Goal: Complete application form

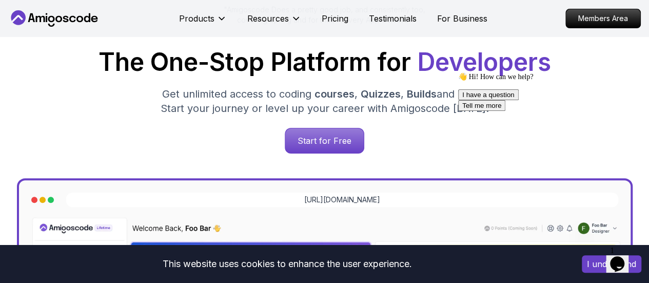
scroll to position [118, 0]
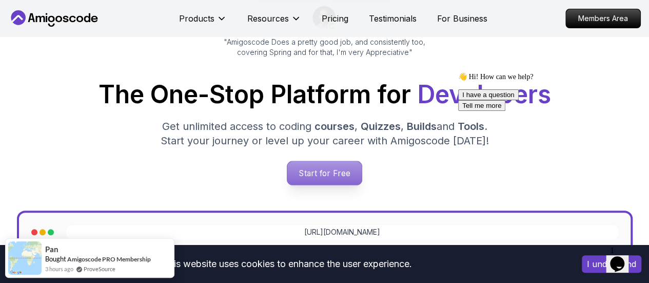
click at [341, 179] on p "Start for Free" at bounding box center [324, 173] width 74 height 24
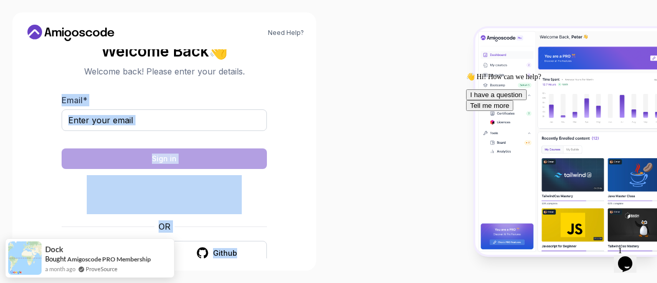
scroll to position [16, 0]
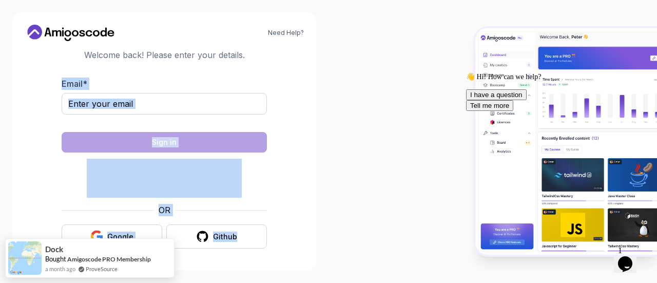
drag, startPoint x: 285, startPoint y: 73, endPoint x: 291, endPoint y: 241, distance: 167.9
click at [293, 254] on section "Welcome Back 👋 Welcome back! Please enter your details. Email * Sign in OR Goog…" at bounding box center [164, 137] width 279 height 243
click at [290, 229] on section "Welcome Back 👋 Welcome back! Please enter your details. Email * Sign in OR Goog…" at bounding box center [164, 137] width 279 height 243
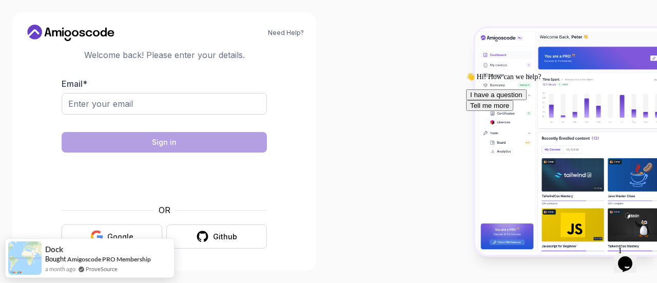
click at [127, 234] on div "Google" at bounding box center [120, 236] width 26 height 10
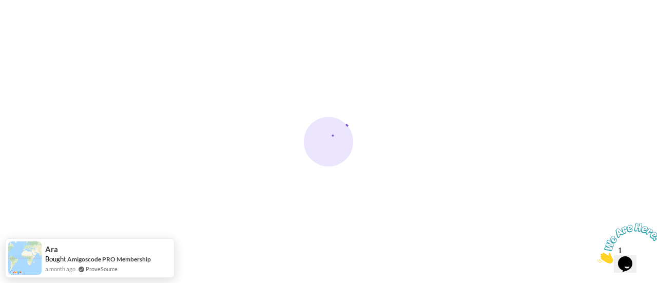
click at [193, 254] on body "Need Help? Ara Bought Amigoscode PRO Membership a month ago ProveSource" at bounding box center [328, 141] width 657 height 283
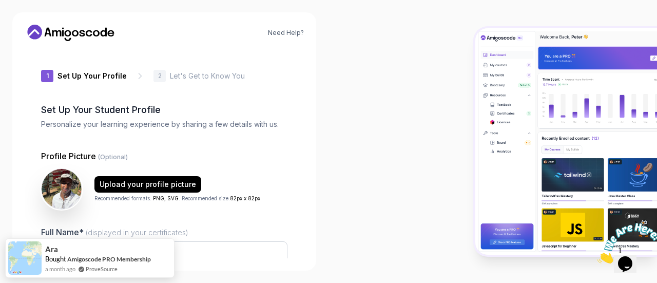
click at [338, 109] on div at bounding box center [492, 141] width 328 height 283
click at [260, 245] on input "[PERSON_NAME]" at bounding box center [164, 252] width 246 height 22
click at [262, 247] on input "[PERSON_NAME]" at bounding box center [164, 252] width 246 height 22
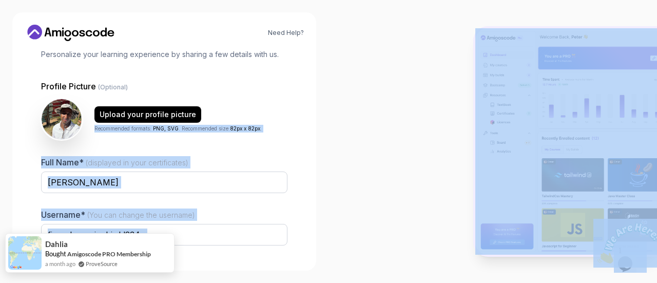
scroll to position [144, 0]
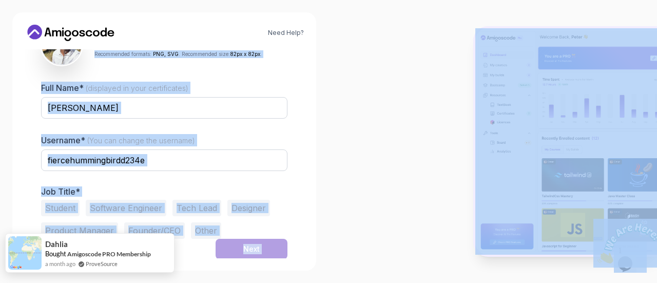
drag, startPoint x: 89, startPoint y: 197, endPoint x: 167, endPoint y: 261, distance: 100.6
click at [167, 261] on body "Need Help? 1 Set Up Your Profile 1 Set Up Your Profile 2 Let's Get to Know You …" at bounding box center [328, 141] width 657 height 283
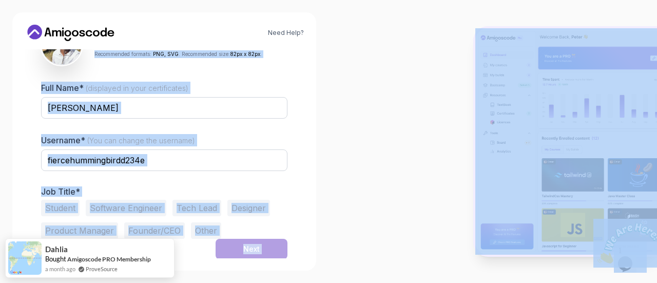
click at [320, 154] on div "Need Help? 1 Set Up Your Profile 1 Set Up Your Profile 2 Let's Get to Know You …" at bounding box center [164, 141] width 328 height 283
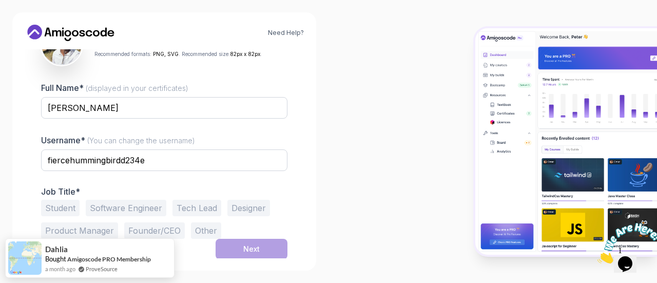
click at [283, 176] on div at bounding box center [164, 177] width 246 height 9
click at [196, 161] on input "fiercehummingbirdd234e" at bounding box center [164, 160] width 246 height 22
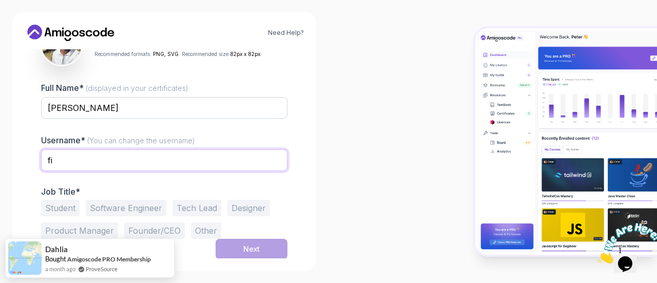
type input "f"
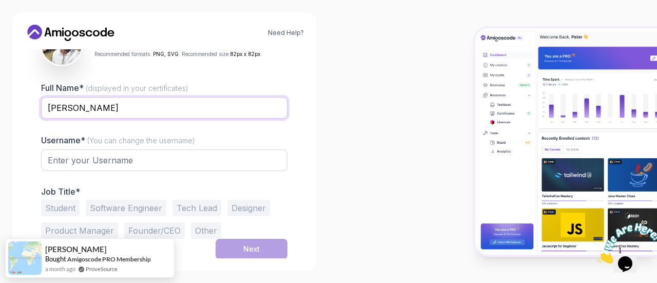
drag, startPoint x: 46, startPoint y: 107, endPoint x: 117, endPoint y: 99, distance: 70.7
click at [117, 99] on input "[PERSON_NAME]" at bounding box center [164, 108] width 246 height 22
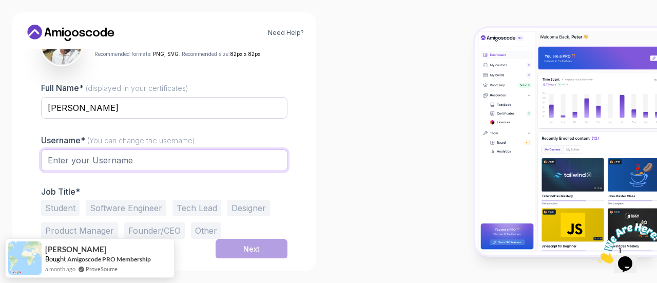
click at [133, 163] on input "text" at bounding box center [164, 160] width 246 height 22
paste input "[PERSON_NAME]"
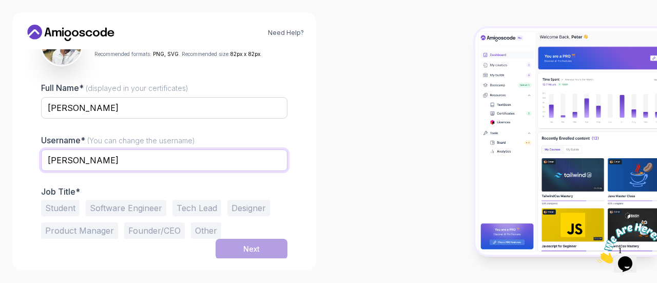
type input "[PERSON_NAME]"
click at [65, 207] on button "Student" at bounding box center [60, 208] width 38 height 16
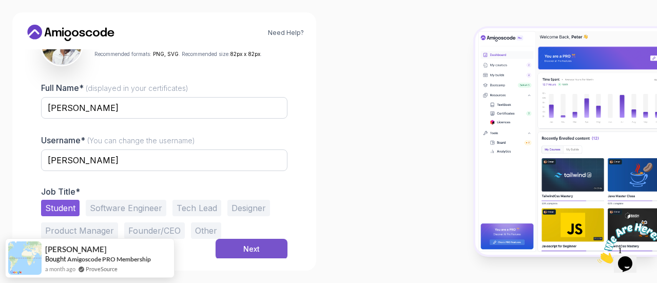
click at [243, 254] on button "Next" at bounding box center [252, 249] width 72 height 21
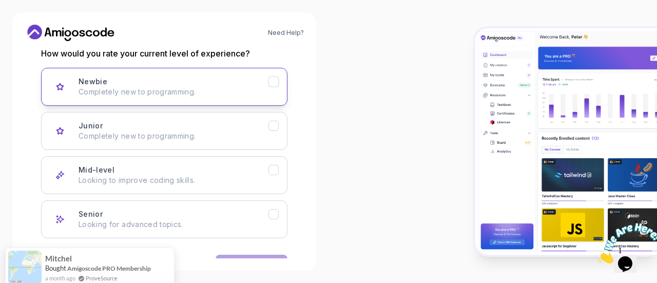
click at [240, 101] on button "Newbie Completely new to programming." at bounding box center [164, 87] width 246 height 38
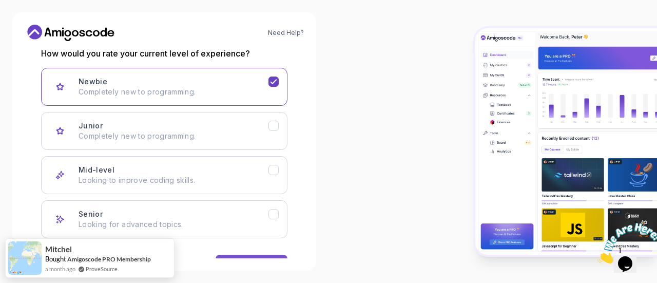
click at [245, 256] on button "Next" at bounding box center [252, 265] width 72 height 21
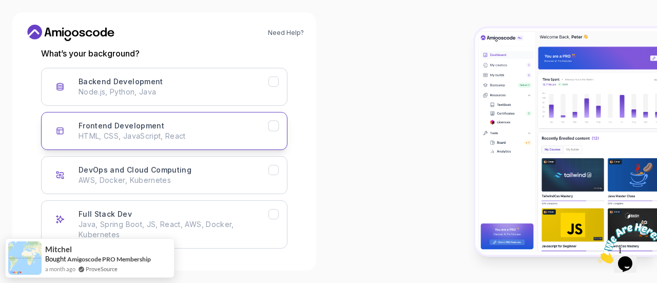
click at [249, 124] on div "Frontend Development HTML, CSS, JavaScript, React" at bounding box center [174, 131] width 190 height 21
drag, startPoint x: 200, startPoint y: 189, endPoint x: 328, endPoint y: 303, distance: 171.6
click at [328, 282] on html "Need Help? 2 Let's Get to Know You 1 Set Up Your Profile 2 Let's Get to Know Yo…" at bounding box center [328, 141] width 657 height 283
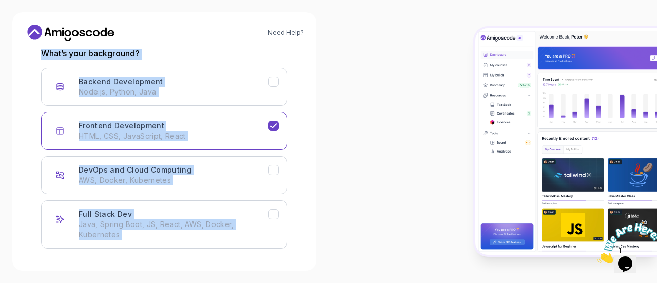
drag, startPoint x: 0, startPoint y: 63, endPoint x: 89, endPoint y: 285, distance: 239.5
click at [89, 282] on html "Need Help? 2 Let's Get to Know You 1 Set Up Your Profile 2 Let's Get to Know Yo…" at bounding box center [328, 141] width 657 height 283
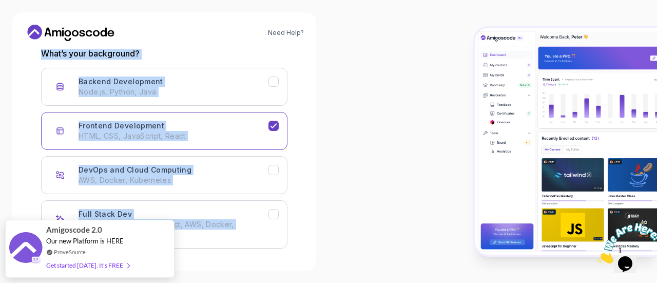
click at [320, 171] on div "Need Help? 2 Let's Get to Know You 1 Set Up Your Profile 2 Let's Get to Know Yo…" at bounding box center [164, 141] width 328 height 283
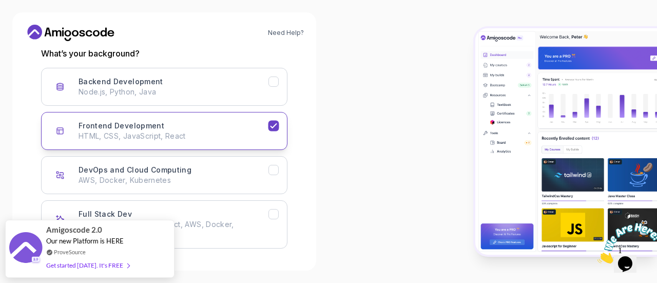
click at [242, 137] on p "HTML, CSS, JavaScript, React" at bounding box center [174, 136] width 190 height 10
click at [563, 157] on img at bounding box center [566, 141] width 182 height 226
click at [656, 233] on img at bounding box center [629, 243] width 64 height 41
click at [656, 233] on img at bounding box center [566, 141] width 182 height 226
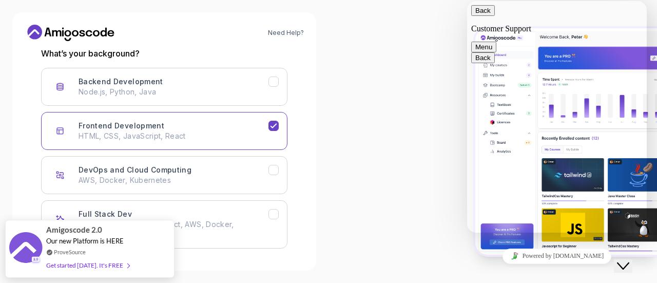
click at [656, 233] on img at bounding box center [566, 141] width 182 height 226
click at [450, 48] on div at bounding box center [492, 141] width 328 height 283
click at [415, 60] on div at bounding box center [492, 141] width 328 height 283
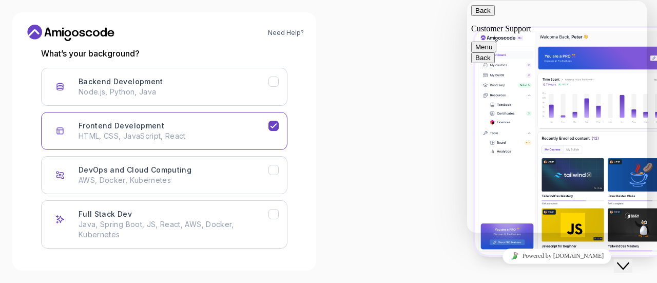
click at [484, 12] on button "Back" at bounding box center [483, 10] width 24 height 11
click at [427, 43] on div at bounding box center [492, 141] width 328 height 283
click at [632, 259] on button "Close Chat This icon closes the chat window." at bounding box center [623, 265] width 18 height 13
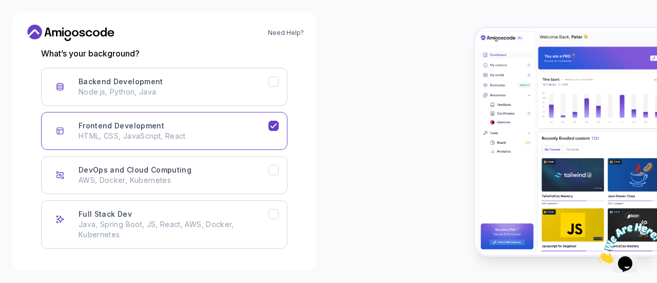
click at [656, 182] on img at bounding box center [566, 141] width 182 height 226
drag, startPoint x: 299, startPoint y: 261, endPoint x: 305, endPoint y: 297, distance: 37.0
click at [305, 282] on html "Need Help? 2 Let's Get to Know You 1 Set Up Your Profile 2 Let's Get to Know Yo…" at bounding box center [328, 141] width 657 height 283
click at [277, 128] on icon "Frontend Development" at bounding box center [274, 126] width 10 height 10
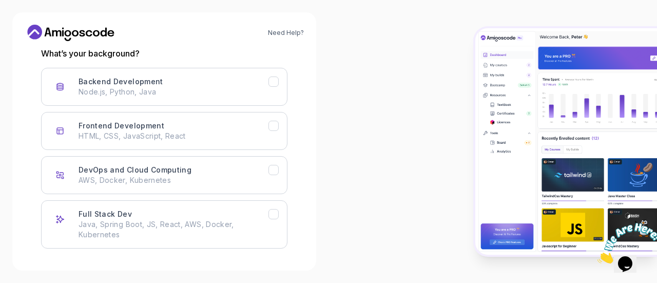
click at [361, 141] on div at bounding box center [492, 141] width 328 height 283
